Goal: Task Accomplishment & Management: Manage account settings

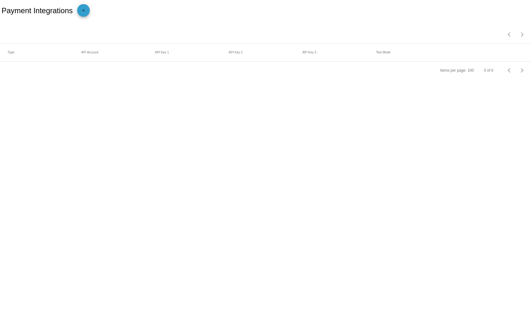
click at [87, 15] on mat-icon "add" at bounding box center [84, 12] width 8 height 8
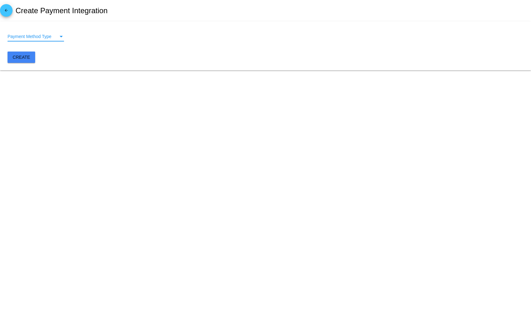
click at [40, 38] on span "Payment Method Type" at bounding box center [30, 36] width 44 height 5
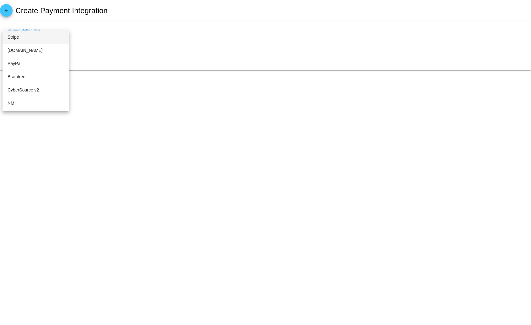
click at [31, 37] on span "Stripe" at bounding box center [36, 36] width 57 height 13
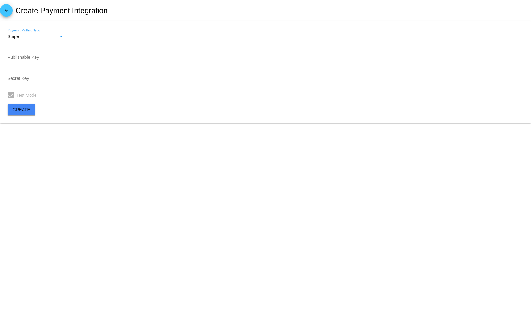
click at [213, 77] on input "Secret Key" at bounding box center [266, 78] width 516 height 5
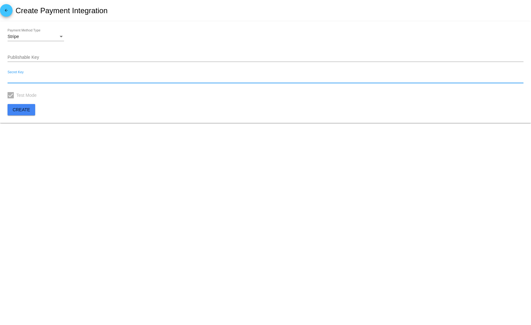
paste input "rk_live_51RVXs5G7C4k76zA5SqetwWUWYrr9TxeqtQ9CXooQ2uvrgE9n0aMBIZhnPJBAmJxpV474SK…"
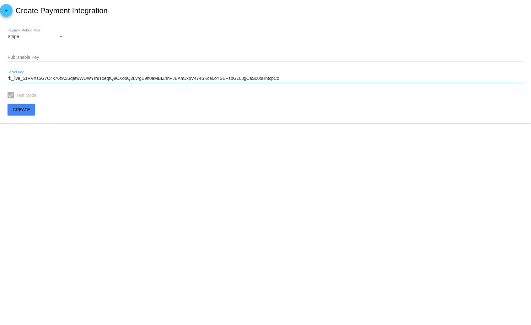
type input "rk_live_51RVXs5G7C4k76zA5SqetwWUWYrr9TxeqtQ9CXooQ2uvrgE9n0aMBIZhnPJBAmJxpV474SK…"
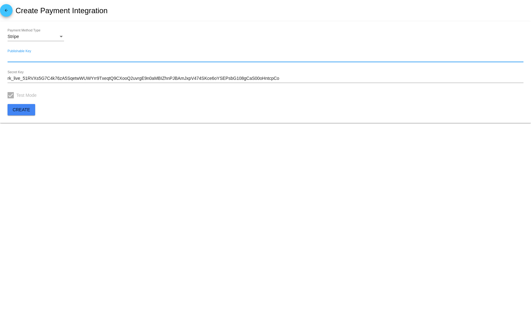
click at [225, 56] on input "Publishable Key" at bounding box center [266, 57] width 516 height 5
paste input "pk_live_51RVXs5G7C4k76zA5lj0jY3DHLyDgBYp9JjxEWXbjjTCiBq6tlY6BplNMGUc9ZqceVkXHix…"
type input "pk_live_51RVXs5G7C4k76zA5lj0jY3DHLyDgBYp9JjxEWXbjjTCiBq6tlY6BplNMGUc9ZqceVkXHix…"
click at [273, 79] on input "rk_live_51RVXs5G7C4k76zA5SqetwWUWYrr9TxeqtQ9CXooQ2uvrgE9n0aMBIZhnPJBAmJxpV474SK…" at bounding box center [266, 78] width 516 height 5
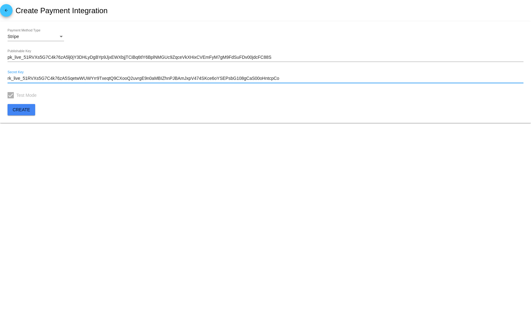
click at [273, 79] on input "rk_live_51RVXs5G7C4k76zA5SqetwWUWYrr9TxeqtQ9CXooQ2uvrgE9n0aMBIZhnPJBAmJxpV474SK…" at bounding box center [266, 78] width 516 height 5
paste input "sk_live_51RVXs5G7C4k76zA52rB9NqnHhFL4FV9YTz9PqF1sLvoXtJJxEE2fMQ55weTBXLJ37rqVE3…"
type input "sk_live_51RVXs5G7C4k76zA52rB9NqnHhFL4FV9YTz9PqF1sLvoXtJJxEE2fMQ55weTBXLJ37rqVE3…"
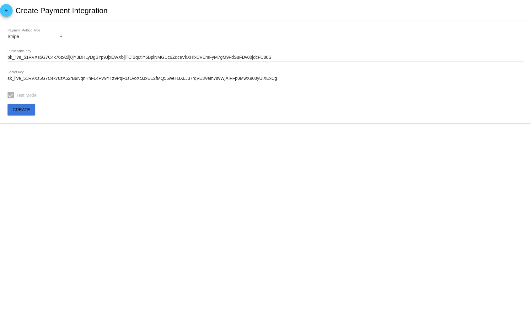
click at [25, 109] on span "Create" at bounding box center [22, 109] width 18 height 5
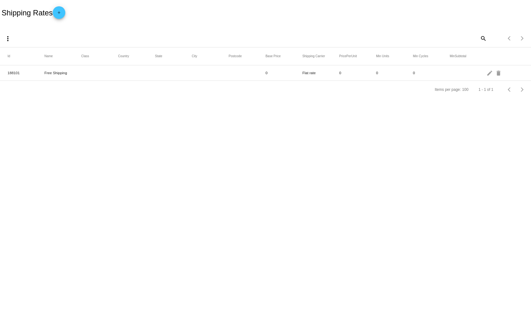
click at [55, 73] on mat-cell "Free Shipping" at bounding box center [62, 72] width 37 height 7
click at [490, 73] on mat-icon "edit" at bounding box center [491, 73] width 8 height 10
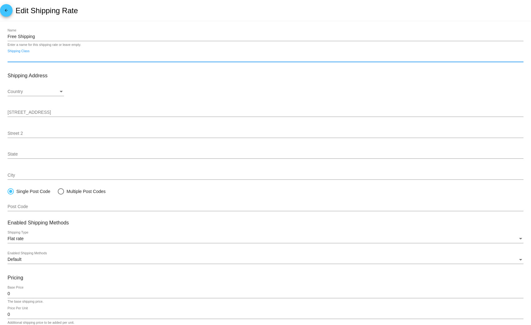
click at [185, 60] on input "Shipping Class" at bounding box center [266, 57] width 516 height 5
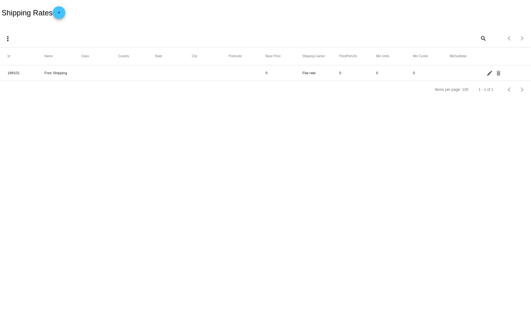
click at [489, 74] on mat-icon "edit" at bounding box center [491, 73] width 8 height 10
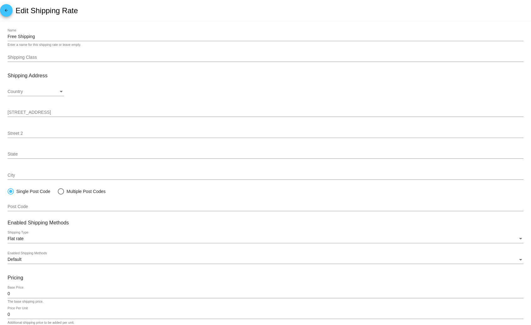
click at [3, 15] on mat-icon "arrow_back" at bounding box center [7, 12] width 8 height 8
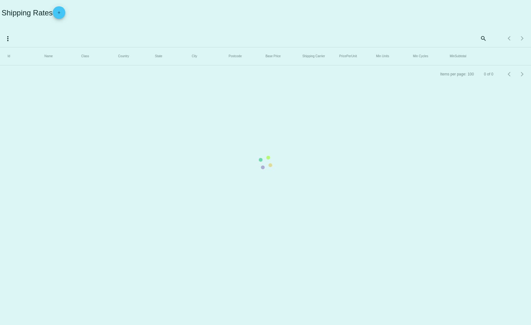
click at [56, 47] on mat-table "Id Name Class Country State City Postcode Base Price Shipping Carrier PricePerU…" at bounding box center [265, 56] width 531 height 18
click at [61, 47] on mat-table "Id Name Class Country State City Postcode Base Price Shipping Carrier PricePerU…" at bounding box center [265, 56] width 531 height 18
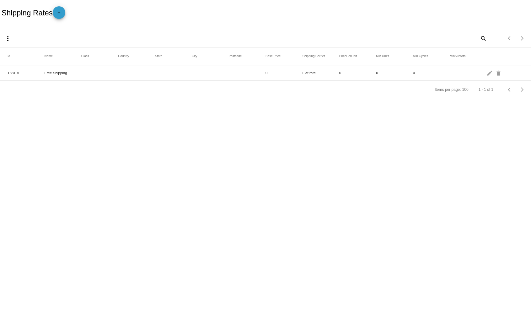
click at [58, 14] on mat-icon "add" at bounding box center [59, 14] width 8 height 8
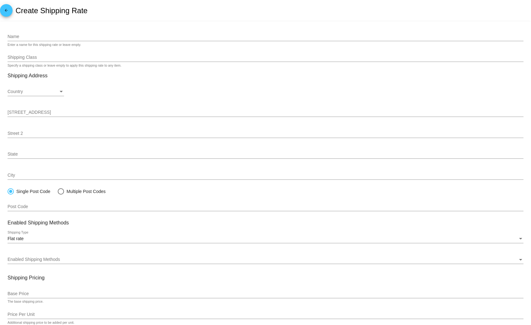
click at [53, 90] on div "Country" at bounding box center [33, 91] width 51 height 5
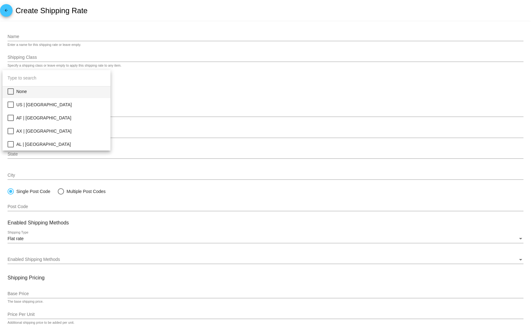
click at [133, 86] on div at bounding box center [265, 162] width 531 height 325
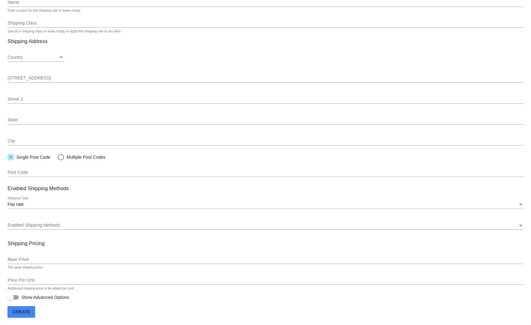
scroll to position [36, 0]
click at [78, 206] on div "Flat rate Shipping Type" at bounding box center [266, 203] width 516 height 12
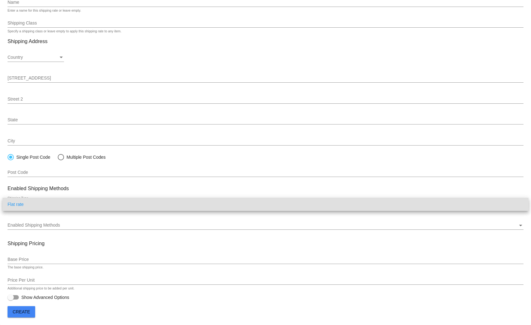
click at [87, 169] on div at bounding box center [265, 162] width 531 height 325
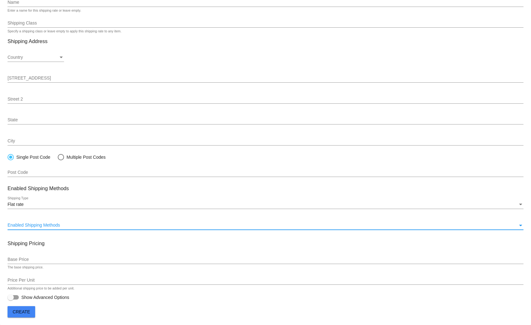
click at [87, 223] on div "Enabled Shipping Methods" at bounding box center [263, 225] width 511 height 5
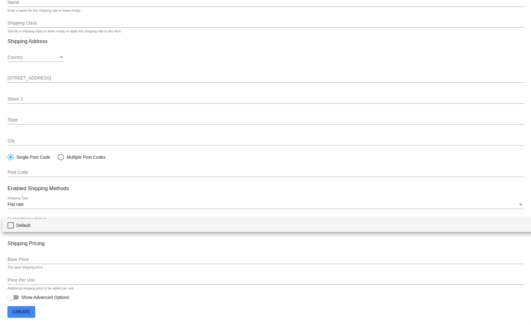
click at [101, 192] on div at bounding box center [265, 162] width 531 height 325
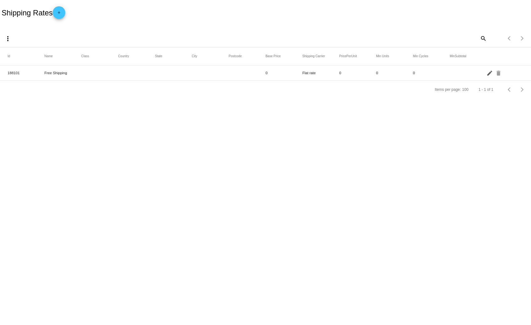
click at [491, 72] on mat-icon "edit" at bounding box center [491, 73] width 8 height 10
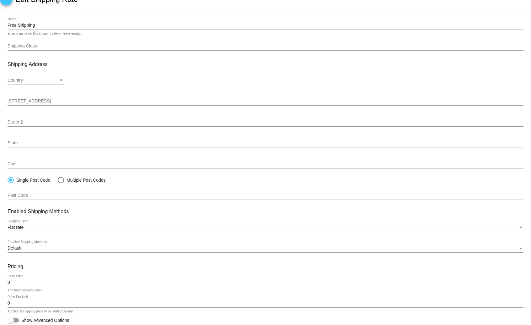
scroll to position [33, 0]
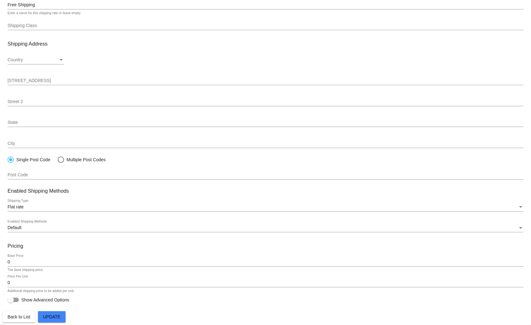
click at [191, 207] on div "Flat rate" at bounding box center [263, 206] width 511 height 5
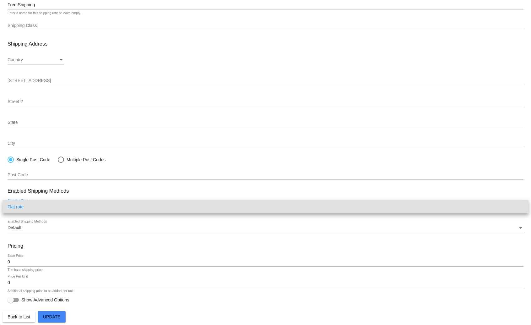
click at [188, 209] on span "Flat rate" at bounding box center [266, 206] width 516 height 13
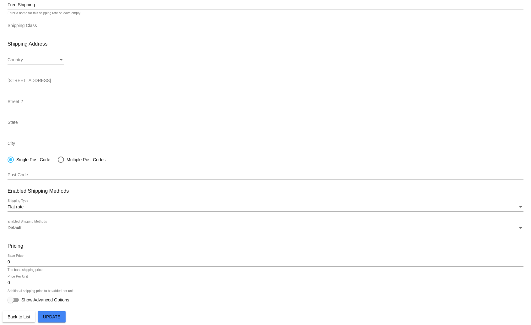
click at [163, 231] on div "Default Enabled Shipping Methods" at bounding box center [266, 226] width 516 height 12
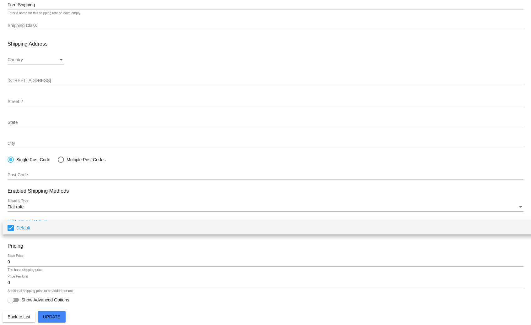
click at [163, 231] on span "Default" at bounding box center [274, 227] width 517 height 13
click at [166, 198] on div at bounding box center [265, 162] width 531 height 325
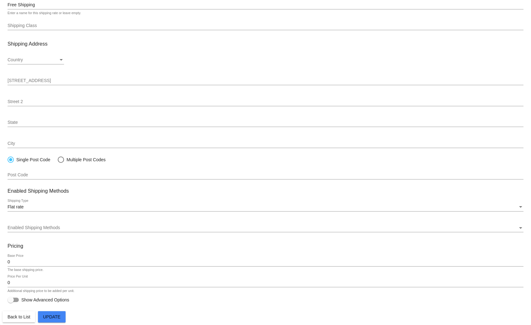
click at [56, 317] on span "Update" at bounding box center [52, 316] width 18 height 5
click at [19, 300] on label "Show Advanced Options" at bounding box center [39, 300] width 62 height 8
click at [11, 302] on input "Show Advanced Options" at bounding box center [10, 302] width 0 height 0
checkbox input "true"
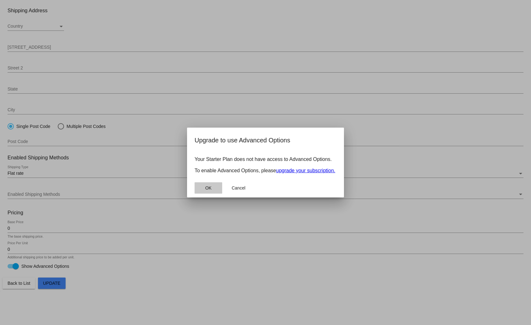
click at [209, 188] on span "OK" at bounding box center [208, 187] width 6 height 5
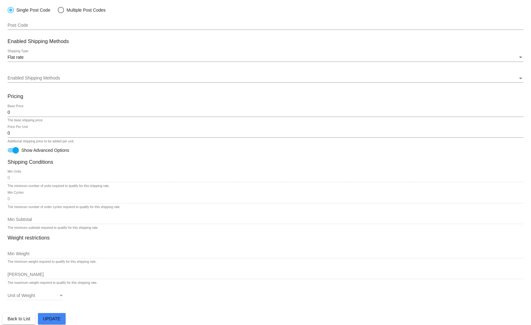
scroll to position [186, 0]
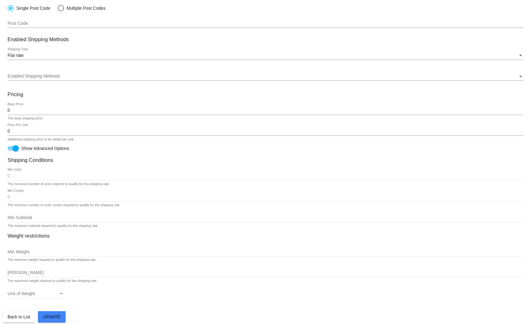
click at [21, 316] on span "Back to List" at bounding box center [19, 316] width 23 height 5
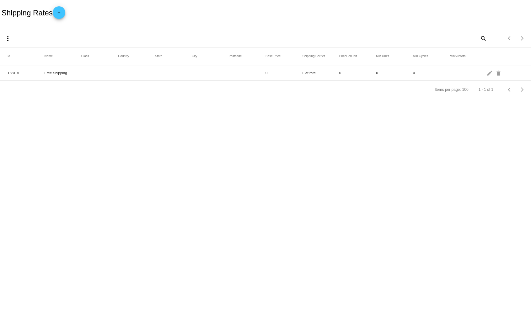
click at [57, 74] on mat-cell "Free Shipping" at bounding box center [62, 72] width 37 height 7
click at [487, 72] on mat-icon "edit" at bounding box center [491, 73] width 8 height 10
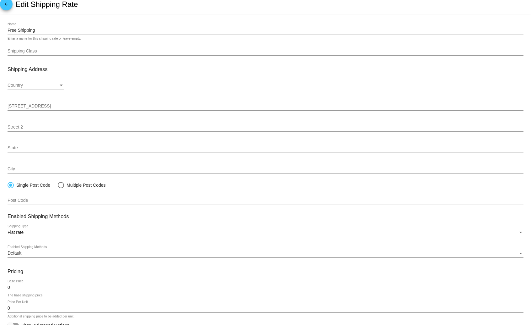
scroll to position [33, 0]
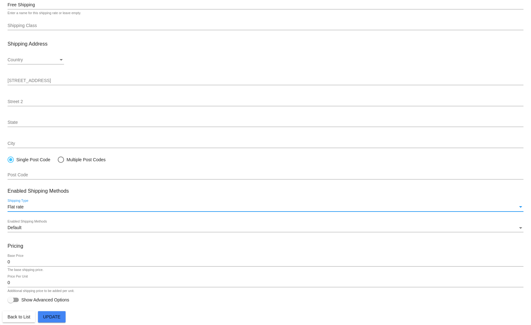
click at [66, 208] on div "Flat rate" at bounding box center [263, 206] width 511 height 5
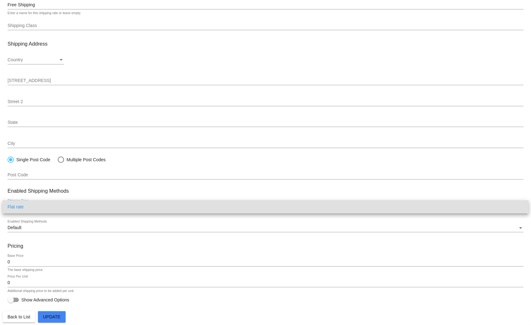
click at [63, 207] on span "Flat rate" at bounding box center [266, 206] width 516 height 13
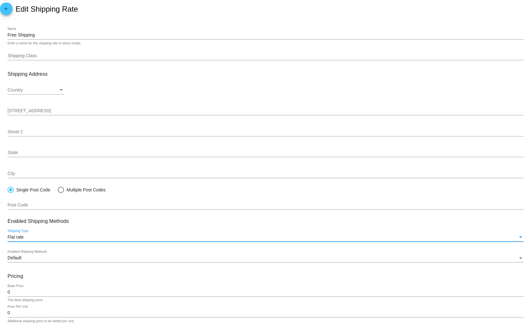
scroll to position [0, 0]
click at [33, 37] on input "Free Shipping" at bounding box center [266, 36] width 516 height 5
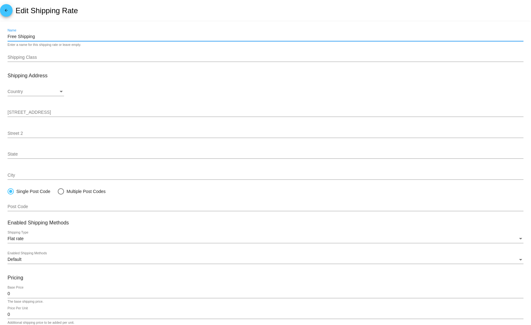
click at [33, 37] on input "Free Shipping" at bounding box center [266, 36] width 516 height 5
click at [7, 11] on mat-icon "arrow_back" at bounding box center [7, 12] width 8 height 8
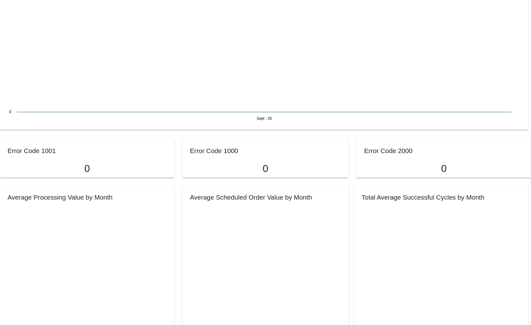
scroll to position [397, 0]
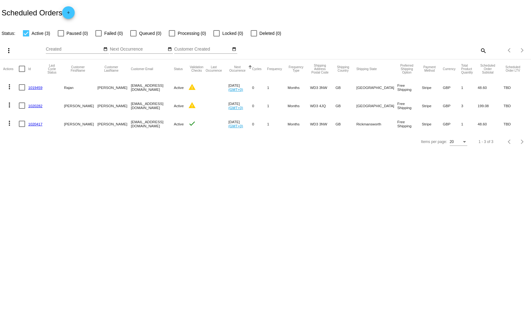
click at [34, 125] on link "1020417" at bounding box center [35, 124] width 14 height 4
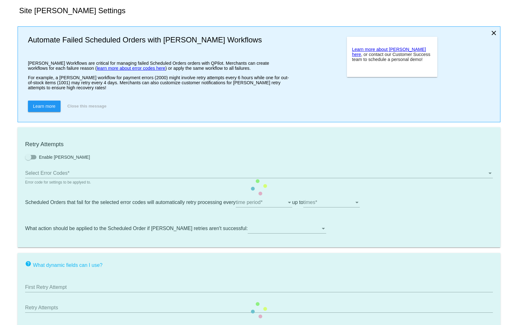
type input "If no changes are made, we will automatically retry processing your {{Scheduled…"
type input "If no changes are made, we will automatically {{DunningAction}} your {{Schedule…"
type input "Your {{ScheduledOrder}} was {{DunningAction}}."
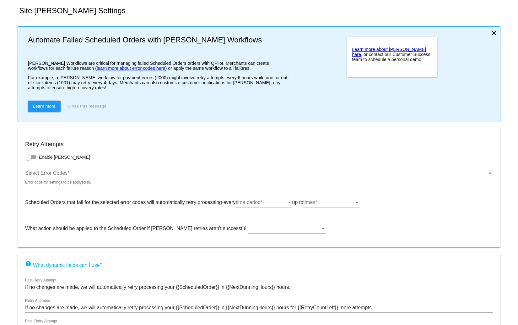
scroll to position [64, 0]
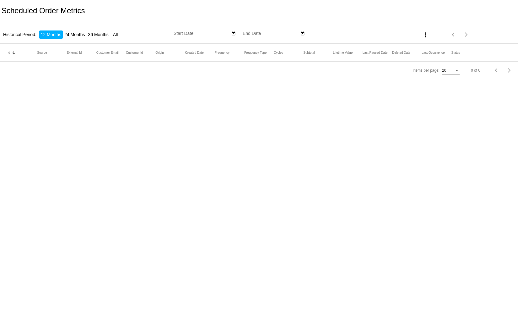
type input "[DATE]"
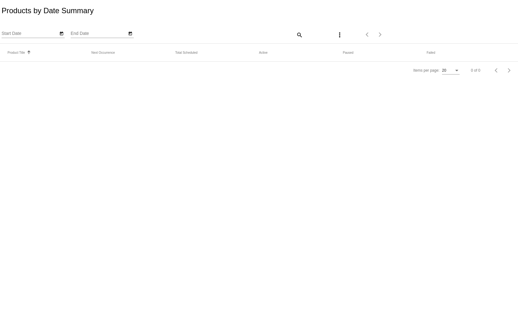
type input "[DATE]"
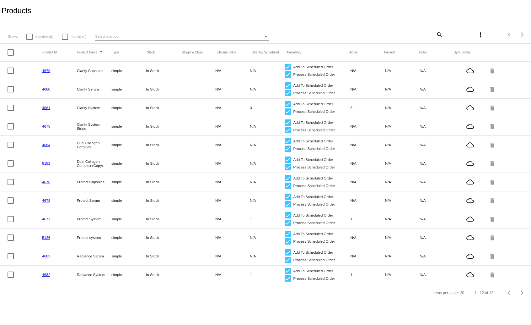
click at [47, 70] on link "4679" at bounding box center [46, 70] width 8 height 4
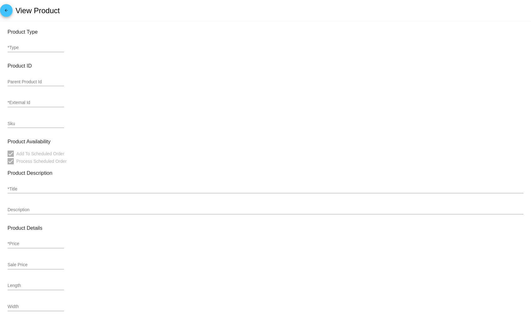
type input "simple"
type input "4679"
type input "Clarify Capsules"
type input "44"
type input "37.4"
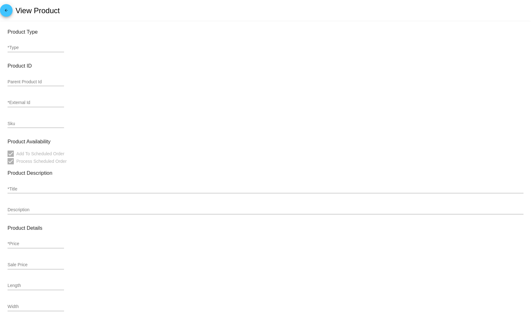
type input "In Stock"
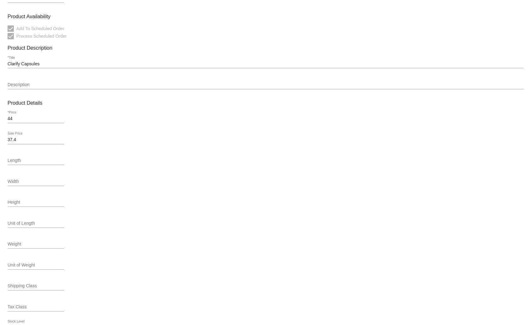
scroll to position [167, 0]
